Goal: Task Accomplishment & Management: Manage account settings

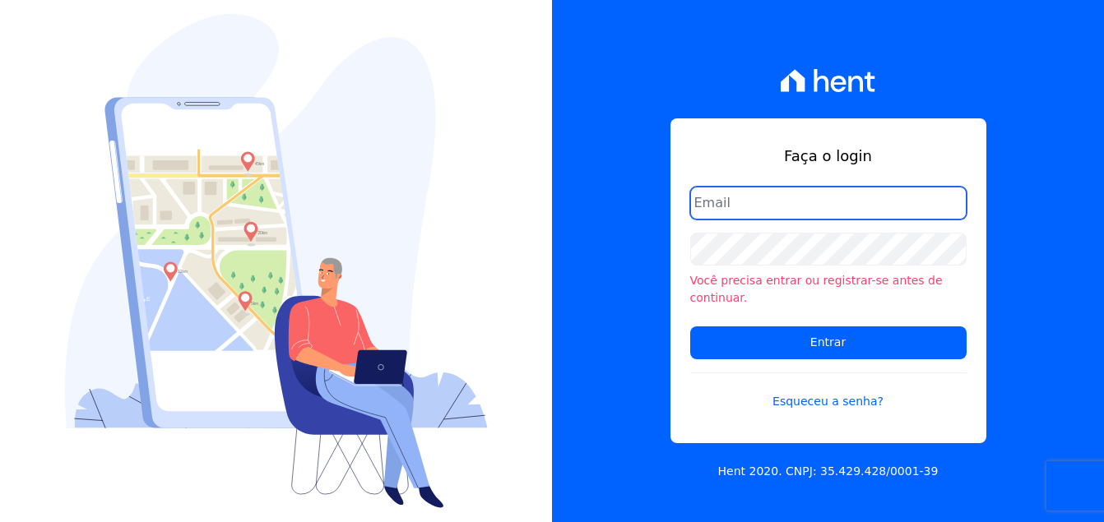
click at [872, 211] on input "email" at bounding box center [828, 203] width 276 height 33
type input "[PERSON_NAME][EMAIL_ADDRESS][PERSON_NAME][DOMAIN_NAME]"
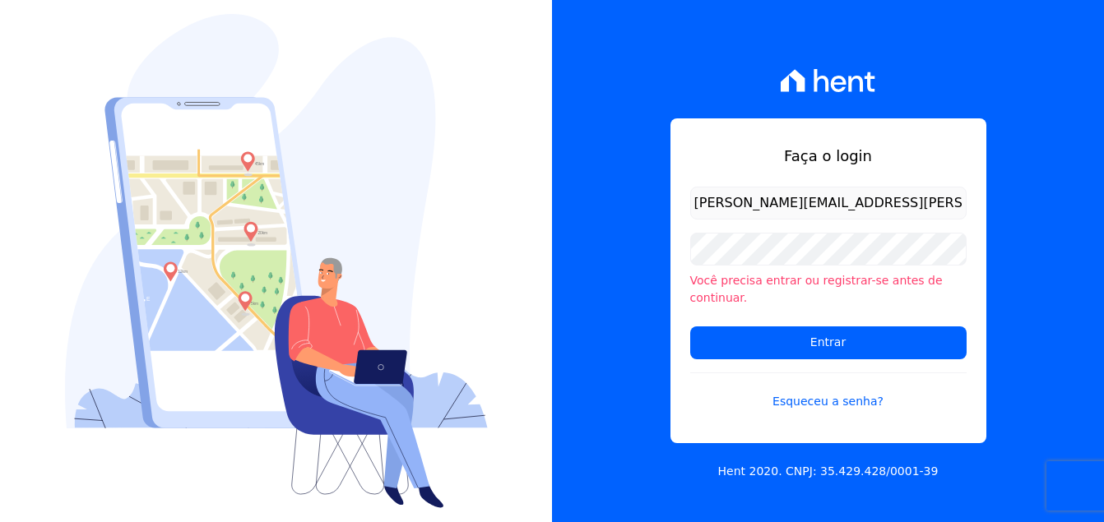
click at [872, 211] on input "[PERSON_NAME][EMAIL_ADDRESS][PERSON_NAME][DOMAIN_NAME]" at bounding box center [828, 203] width 276 height 33
click at [747, 167] on h1 "Faça o login" at bounding box center [828, 156] width 276 height 22
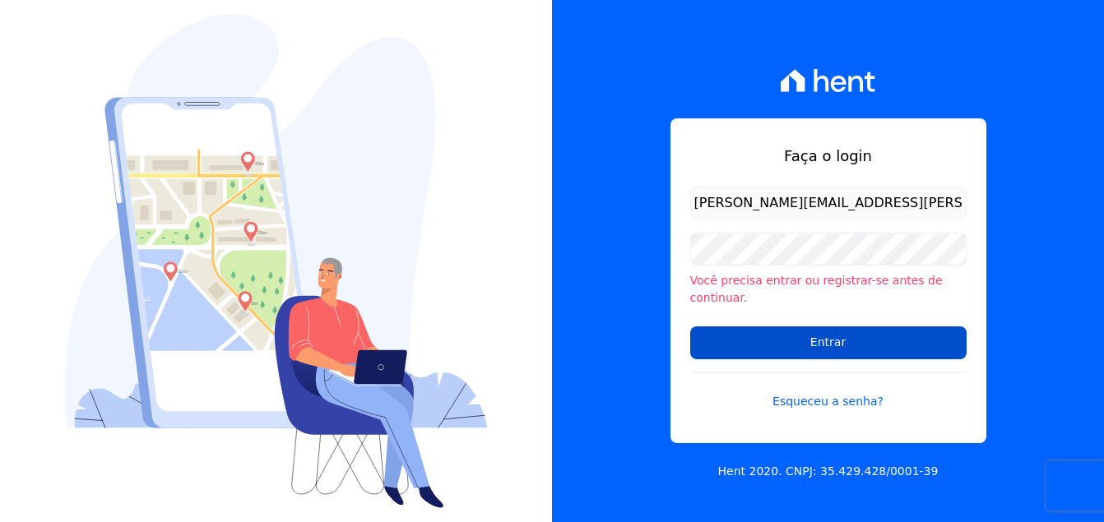
click at [833, 335] on input "Entrar" at bounding box center [828, 342] width 276 height 33
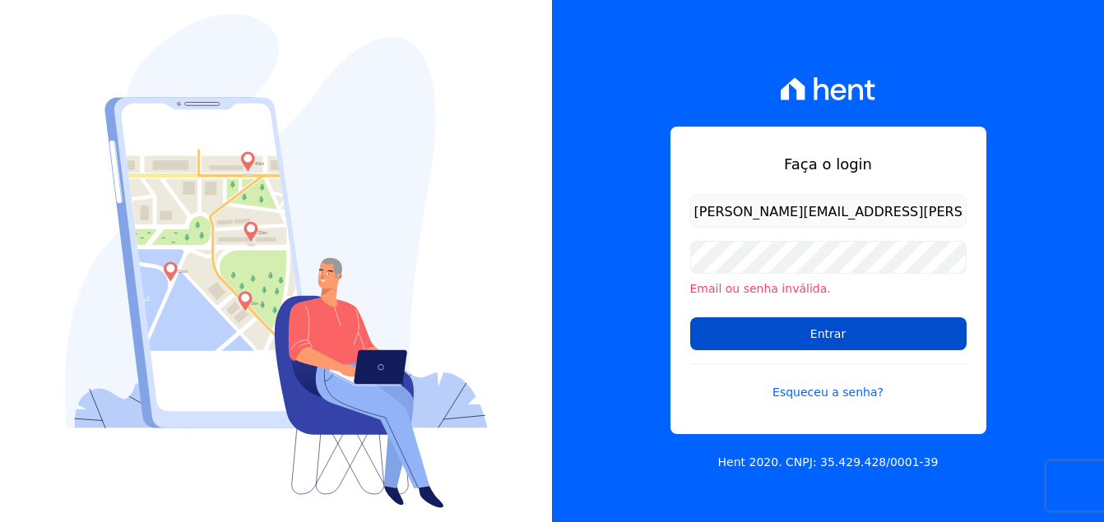
click at [822, 333] on input "Entrar" at bounding box center [828, 333] width 276 height 33
